Goal: Check status

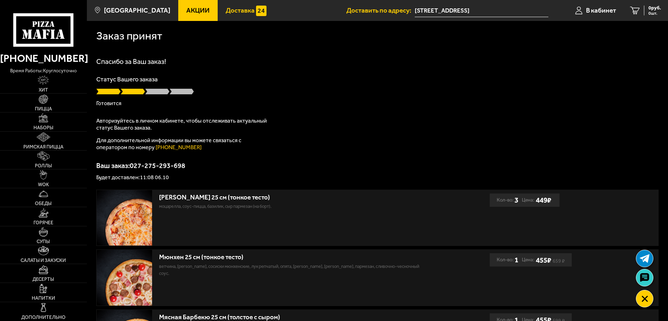
click at [233, 10] on span "Доставка" at bounding box center [240, 10] width 29 height 7
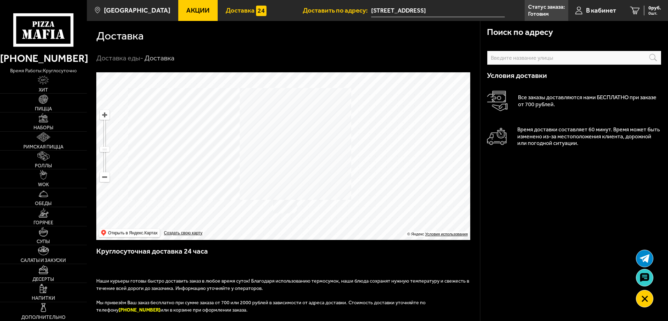
click at [186, 13] on span "Акции" at bounding box center [197, 10] width 23 height 7
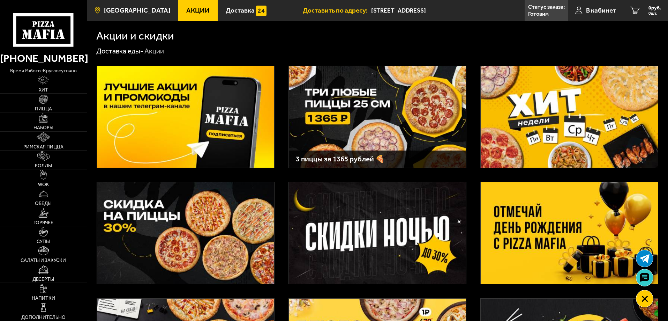
click at [142, 10] on span "[GEOGRAPHIC_DATA]" at bounding box center [137, 10] width 66 height 7
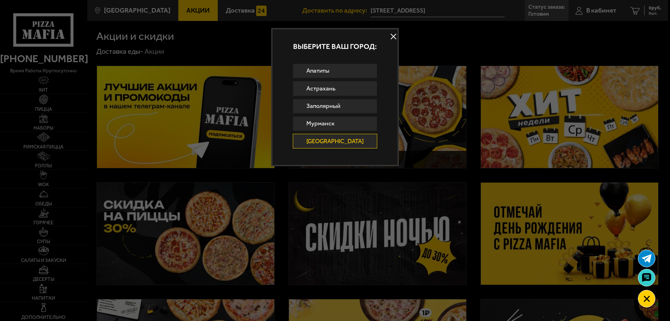
click at [346, 142] on link "[GEOGRAPHIC_DATA]" at bounding box center [335, 141] width 85 height 15
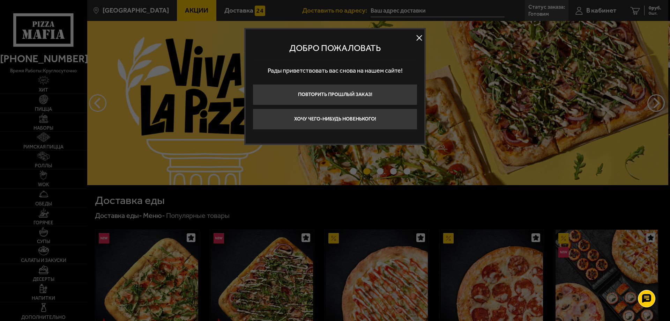
click at [419, 38] on button at bounding box center [419, 38] width 10 height 10
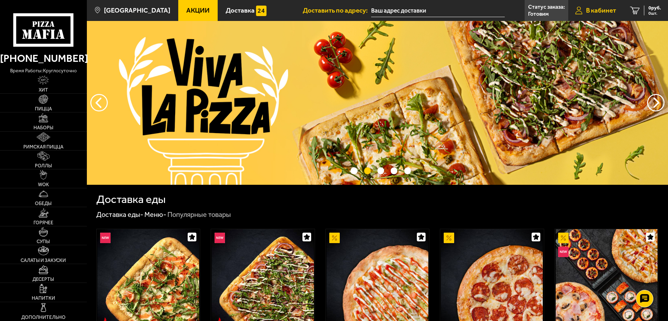
click at [587, 7] on span "В кабинет" at bounding box center [601, 10] width 30 height 7
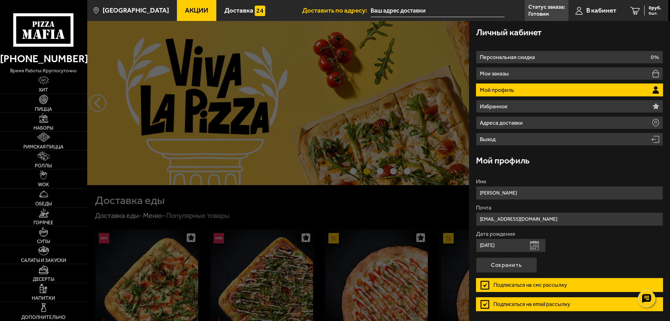
click at [563, 90] on li "Мой профиль" at bounding box center [569, 89] width 187 height 13
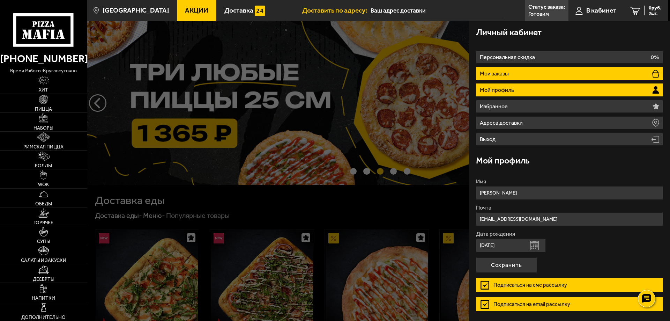
click at [507, 71] on p "Мои заказы" at bounding box center [495, 74] width 31 height 6
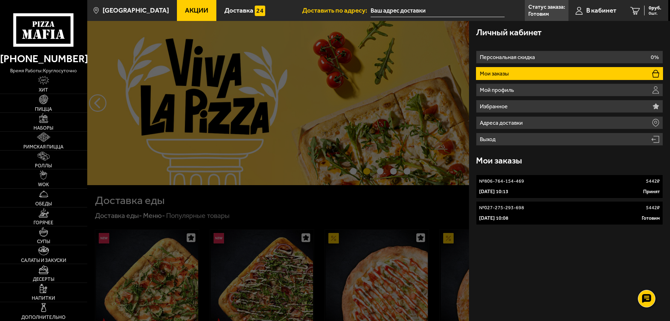
click at [557, 214] on link "№ 027-275-293-698 5442 ₽ 6 октября 2025 г. 10:08 Готовим" at bounding box center [569, 213] width 187 height 24
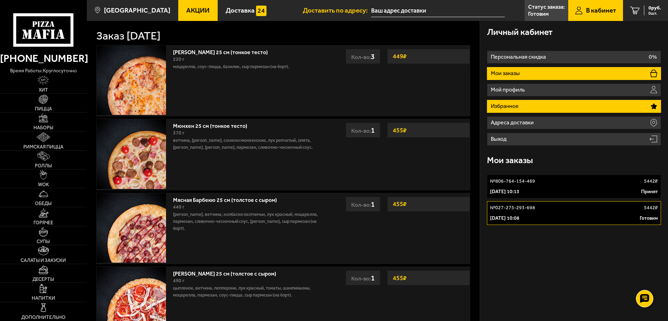
click at [530, 105] on li "Избранное" at bounding box center [574, 106] width 174 height 13
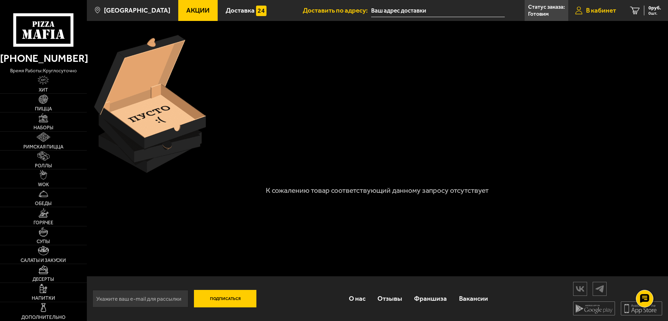
click at [593, 9] on span "В кабинет" at bounding box center [601, 10] width 30 height 7
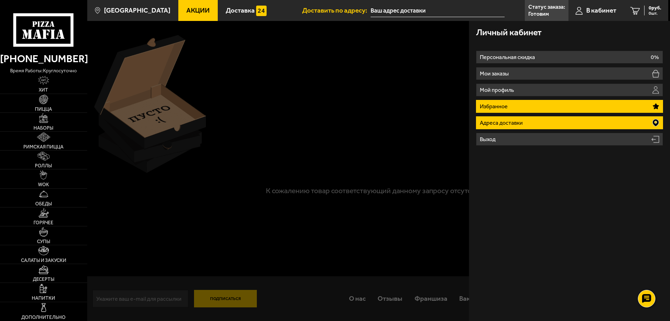
click at [526, 124] on li "Адреса доставки" at bounding box center [569, 122] width 187 height 13
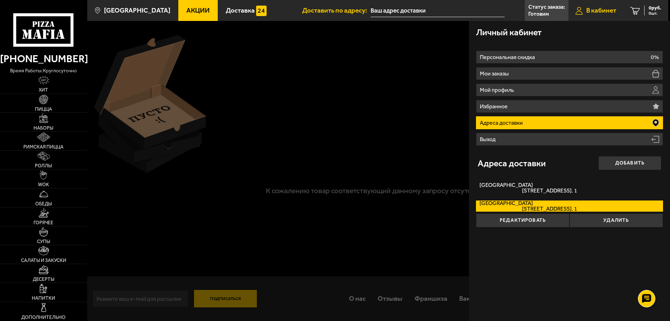
click at [600, 10] on span "В кабинет" at bounding box center [601, 10] width 30 height 7
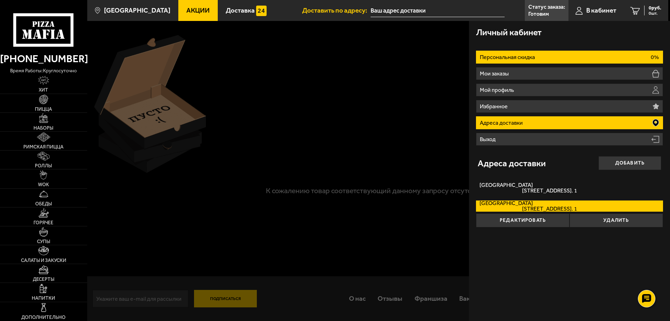
click at [558, 57] on li "Персональная скидка 0%" at bounding box center [569, 57] width 187 height 13
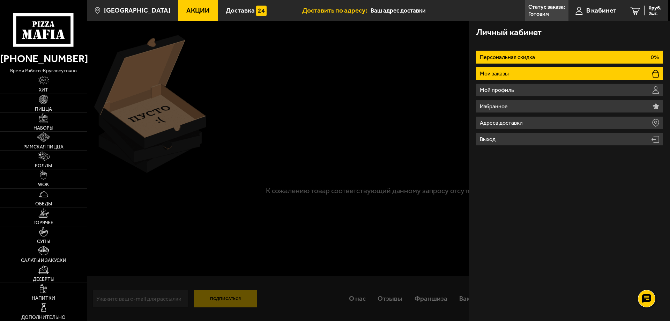
click at [558, 72] on li "Мои заказы" at bounding box center [569, 73] width 187 height 13
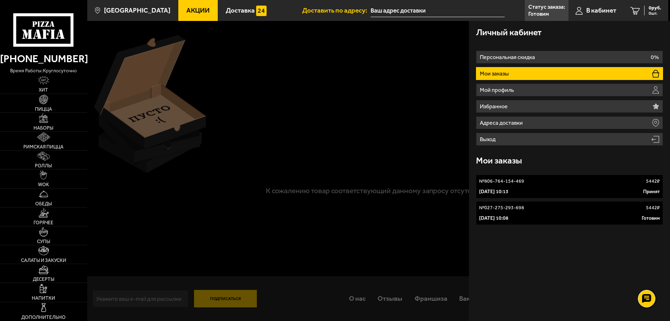
click at [191, 5] on link "Акции" at bounding box center [197, 10] width 39 height 21
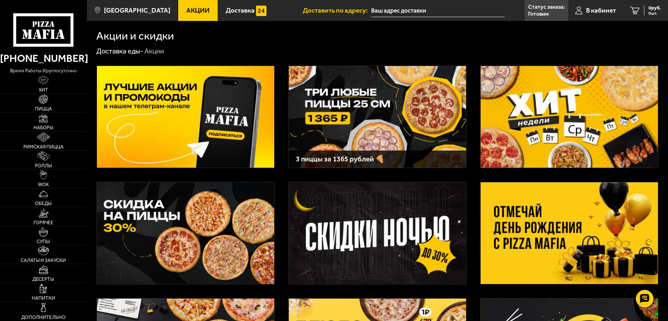
click at [186, 8] on span "Акции" at bounding box center [197, 10] width 23 height 7
click at [595, 9] on span "В кабинет" at bounding box center [601, 10] width 30 height 7
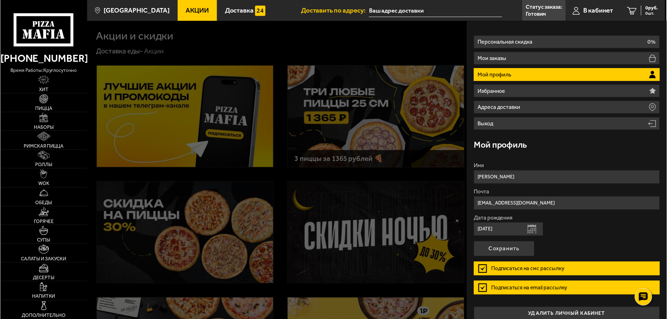
scroll to position [23, 0]
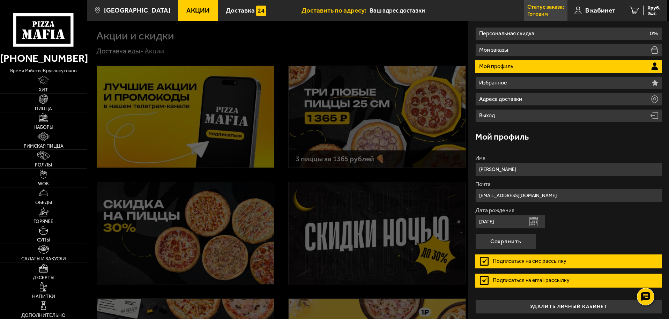
click at [540, 11] on p "Готовим" at bounding box center [537, 14] width 21 height 6
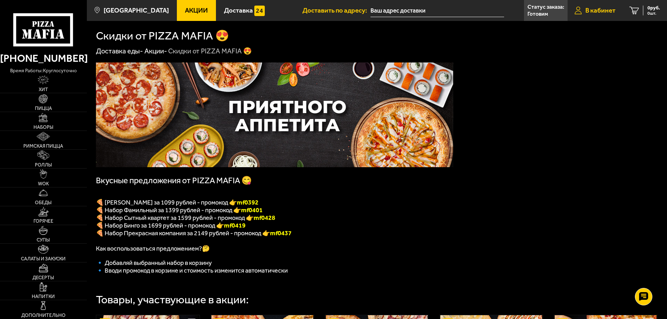
click at [592, 9] on span "В кабинет" at bounding box center [600, 10] width 30 height 7
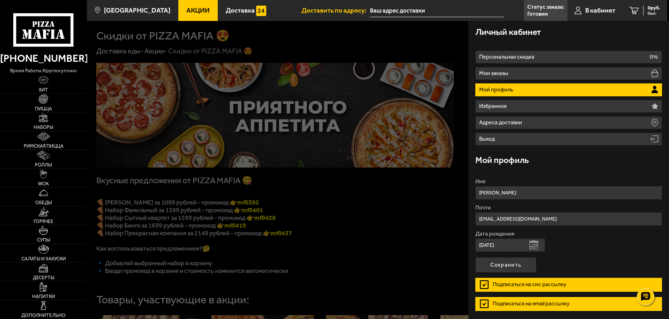
click at [531, 89] on li "Мой профиль" at bounding box center [568, 89] width 187 height 13
click at [541, 12] on p "Готовим" at bounding box center [537, 14] width 21 height 6
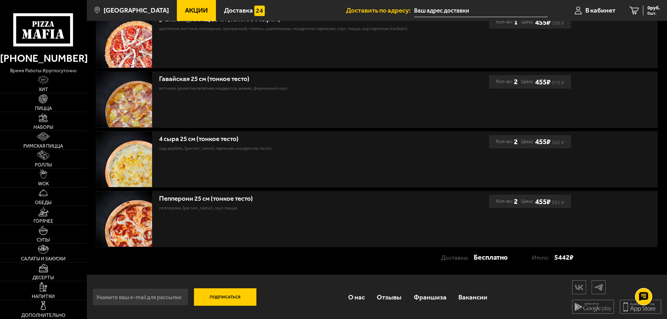
scroll to position [359, 0]
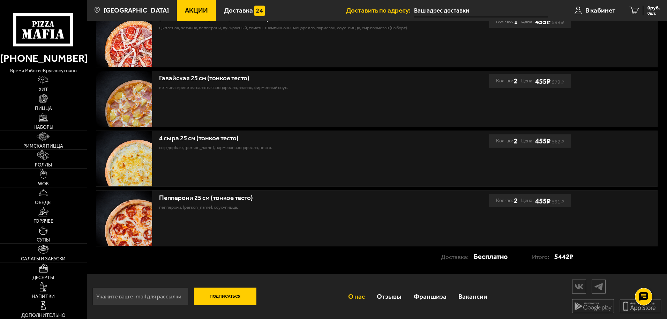
click at [356, 296] on link "О нас" at bounding box center [356, 296] width 29 height 23
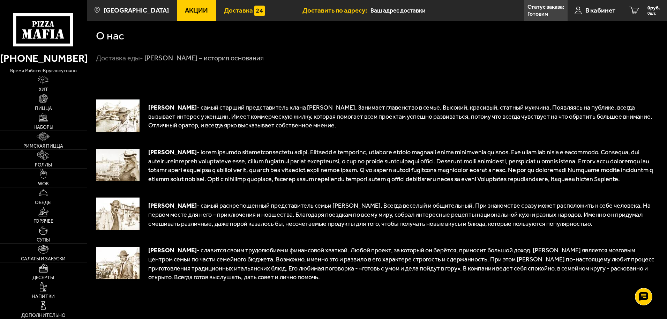
click at [227, 10] on span "Доставка" at bounding box center [238, 10] width 29 height 7
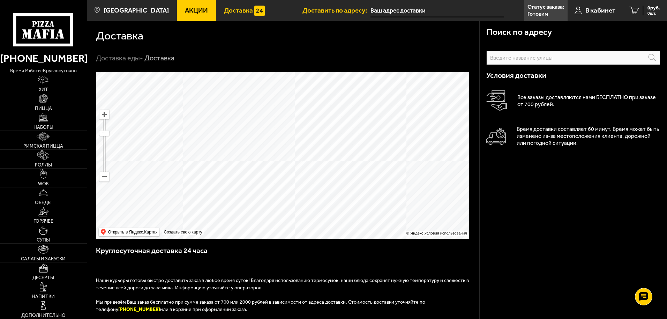
drag, startPoint x: 304, startPoint y: 124, endPoint x: 310, endPoint y: 190, distance: 66.5
click at [310, 190] on ymaps at bounding box center [282, 155] width 373 height 167
drag, startPoint x: 398, startPoint y: 122, endPoint x: 349, endPoint y: 206, distance: 96.6
click at [345, 208] on ymaps at bounding box center [282, 155] width 373 height 167
drag, startPoint x: 430, startPoint y: 149, endPoint x: 365, endPoint y: 149, distance: 64.5
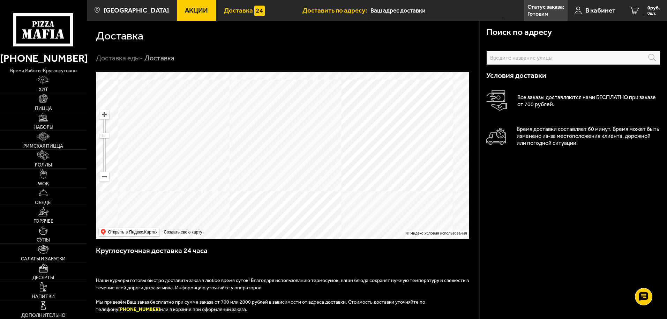
click at [369, 142] on ymaps at bounding box center [282, 155] width 373 height 167
drag, startPoint x: 388, startPoint y: 136, endPoint x: 256, endPoint y: 161, distance: 134.6
click at [256, 161] on ymaps at bounding box center [282, 155] width 373 height 167
drag, startPoint x: 299, startPoint y: 192, endPoint x: 247, endPoint y: 248, distance: 76.5
click at [247, 248] on div "Поиск по адресу Информация по адресу Условия доставки Все заказы доставляются н…" at bounding box center [283, 259] width 393 height 375
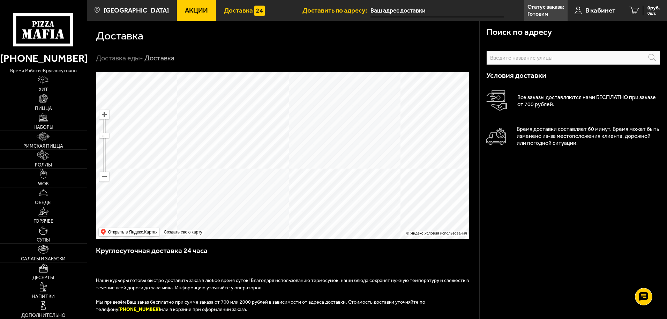
drag, startPoint x: 310, startPoint y: 182, endPoint x: 301, endPoint y: 245, distance: 63.1
click at [301, 245] on div "Поиск по адресу Информация по адресу Условия доставки Все заказы доставляются н…" at bounding box center [283, 259] width 393 height 375
drag, startPoint x: 370, startPoint y: 178, endPoint x: 283, endPoint y: 196, distance: 88.7
click at [283, 196] on ymaps at bounding box center [282, 155] width 373 height 167
drag, startPoint x: 199, startPoint y: 224, endPoint x: 339, endPoint y: 210, distance: 139.9
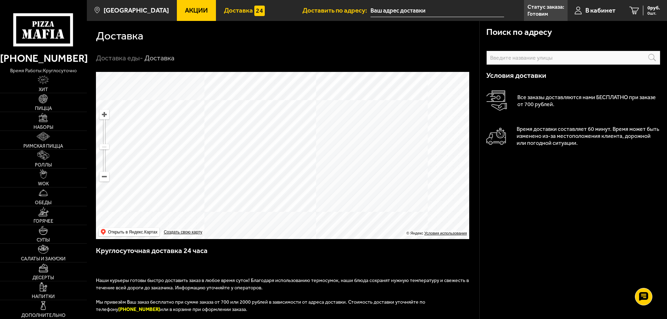
click at [339, 210] on ymaps at bounding box center [282, 155] width 373 height 167
drag, startPoint x: 324, startPoint y: 147, endPoint x: 345, endPoint y: 160, distance: 24.3
click at [345, 160] on ymaps at bounding box center [282, 155] width 373 height 167
drag, startPoint x: 434, startPoint y: 175, endPoint x: 423, endPoint y: 163, distance: 16.8
click at [423, 163] on ymaps at bounding box center [282, 155] width 373 height 167
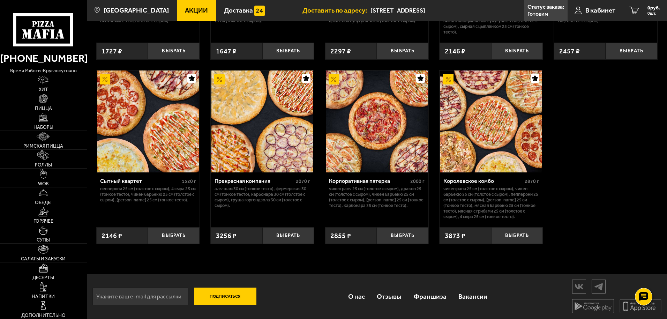
scroll to position [675, 0]
